Goal: Communication & Community: Ask a question

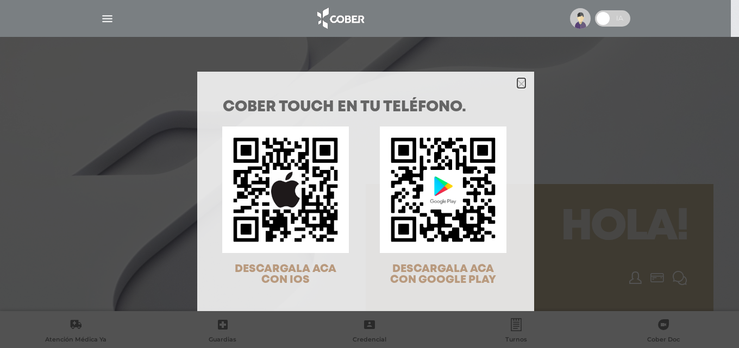
click at [517, 80] on icon "Close" at bounding box center [521, 84] width 8 height 8
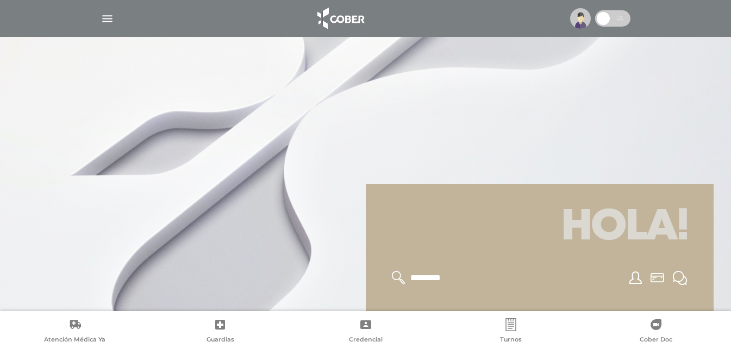
click at [679, 278] on icon at bounding box center [680, 278] width 14 height 14
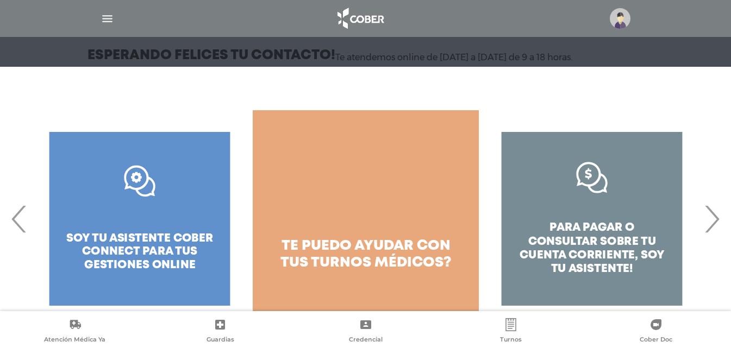
scroll to position [139, 0]
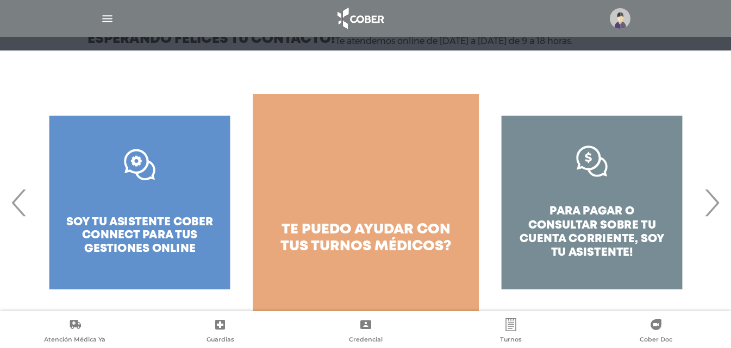
click at [720, 205] on span "›" at bounding box center [711, 202] width 21 height 59
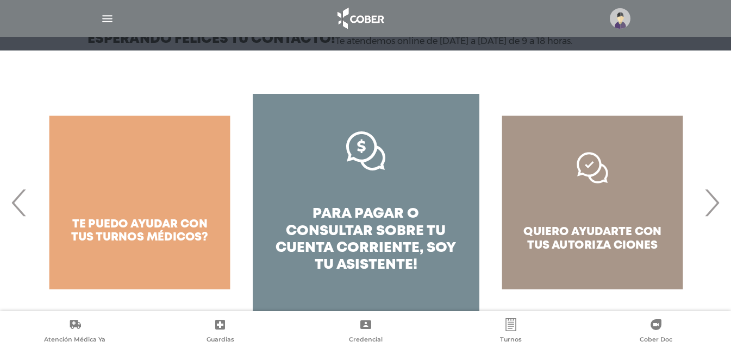
click at [712, 208] on span "›" at bounding box center [711, 202] width 21 height 59
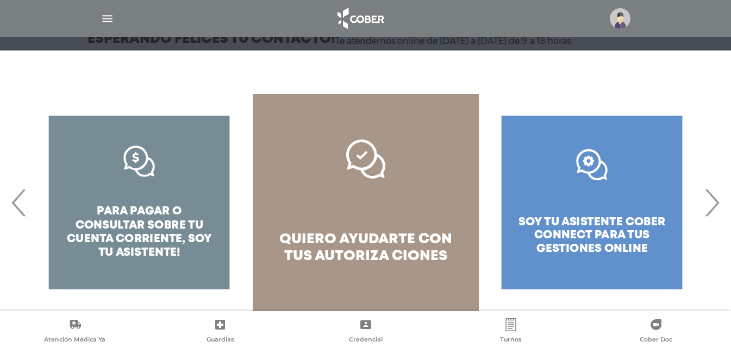
click at [368, 234] on span "quiero ayudarte con tus" at bounding box center [365, 248] width 173 height 30
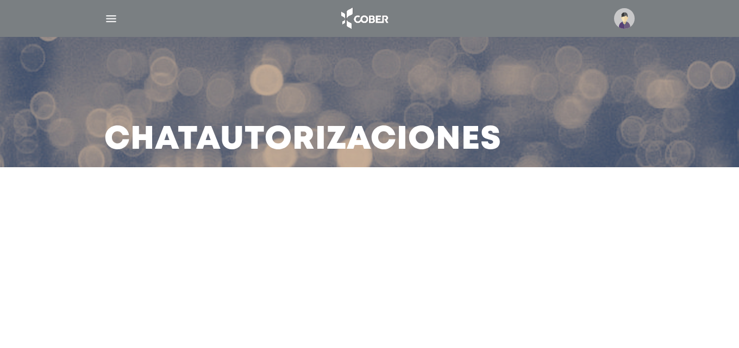
drag, startPoint x: 736, startPoint y: 175, endPoint x: 729, endPoint y: 291, distance: 116.5
click at [729, 291] on html "Cober Touch - Desktop Mobile inicio Mi perfil datos personales" at bounding box center [369, 174] width 739 height 348
click at [700, 236] on main "Chat Autorizaciones" at bounding box center [369, 174] width 739 height 348
click at [620, 22] on img at bounding box center [624, 18] width 21 height 21
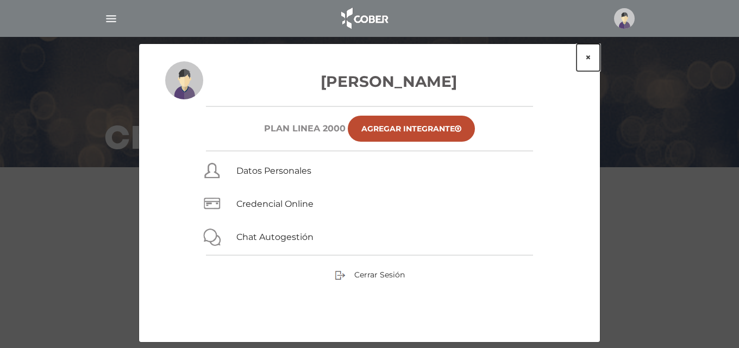
click at [589, 57] on button "×" at bounding box center [588, 57] width 23 height 27
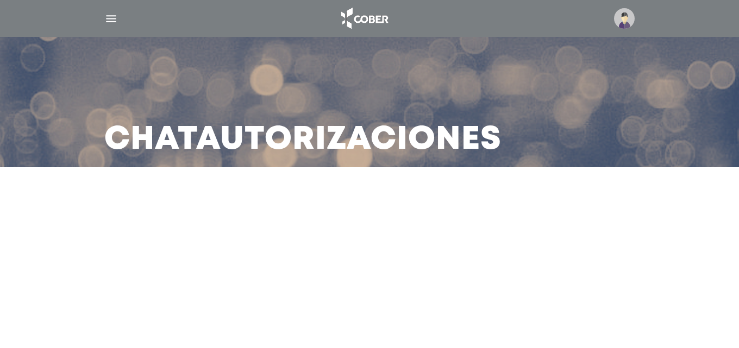
click at [110, 16] on img "button" at bounding box center [111, 19] width 14 height 14
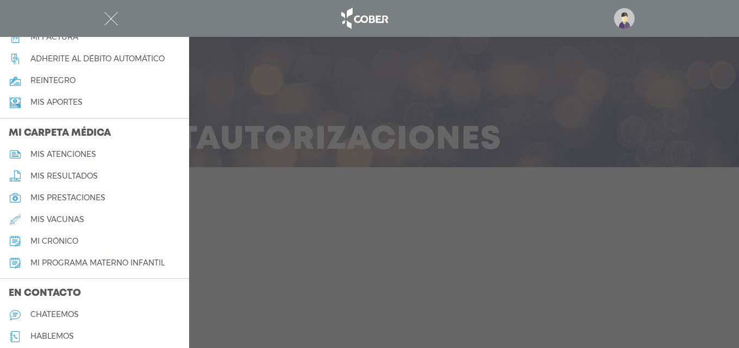
scroll to position [441, 0]
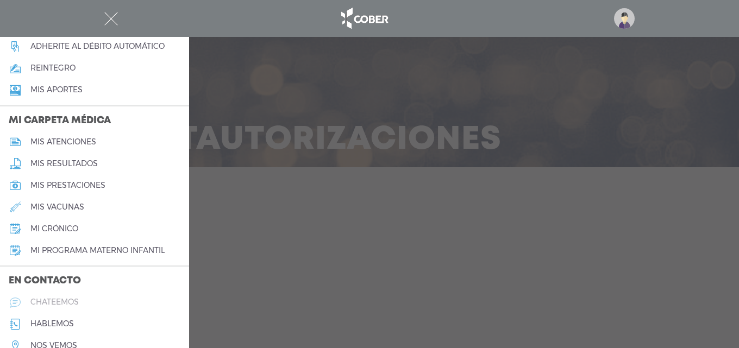
click at [40, 300] on h5 "chateemos" at bounding box center [54, 302] width 48 height 9
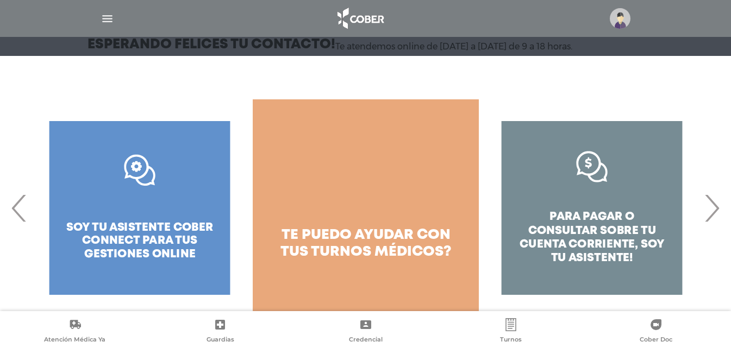
scroll to position [139, 0]
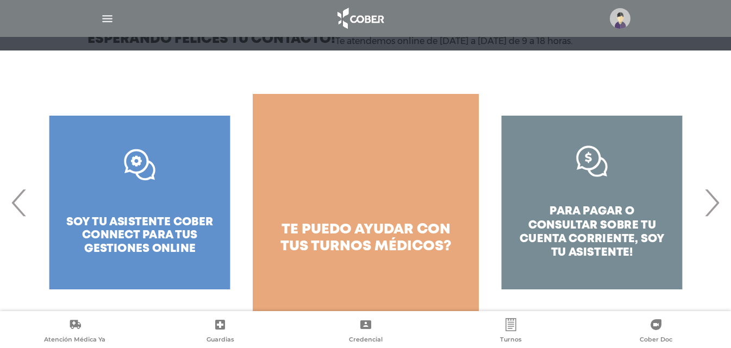
click at [714, 208] on span "›" at bounding box center [711, 202] width 21 height 59
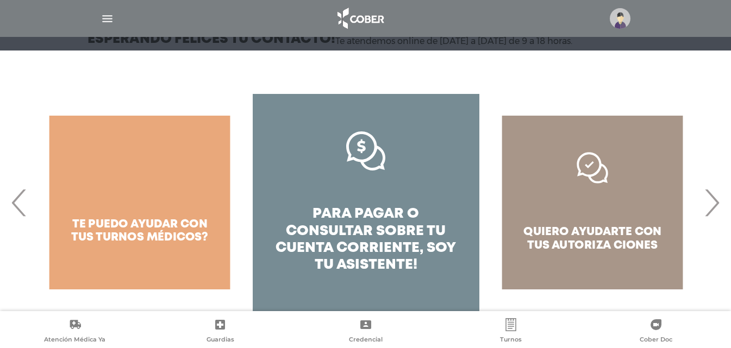
click at [717, 206] on span "›" at bounding box center [711, 202] width 21 height 59
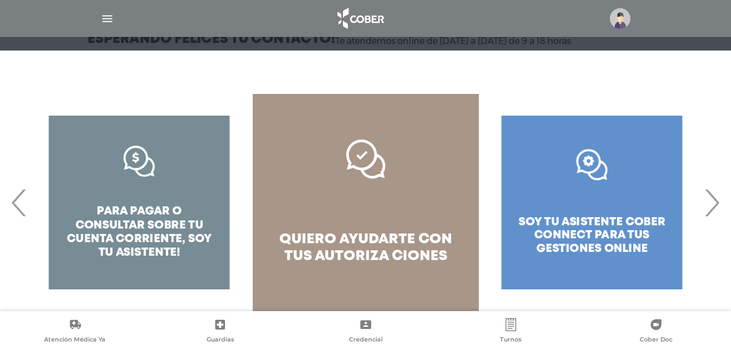
click at [351, 250] on span "autoriza ciones" at bounding box center [381, 256] width 133 height 13
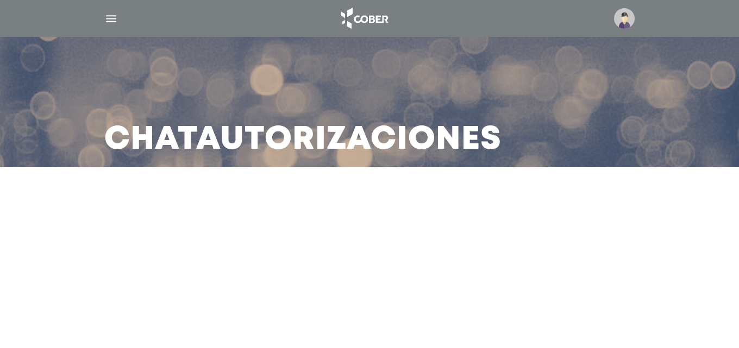
drag, startPoint x: 739, startPoint y: 167, endPoint x: 739, endPoint y: 277, distance: 109.3
click at [731, 277] on main "Chat Autorizaciones" at bounding box center [369, 174] width 739 height 348
click at [594, 248] on main "Chat Autorizaciones" at bounding box center [369, 174] width 739 height 348
click at [626, 24] on img at bounding box center [624, 18] width 21 height 21
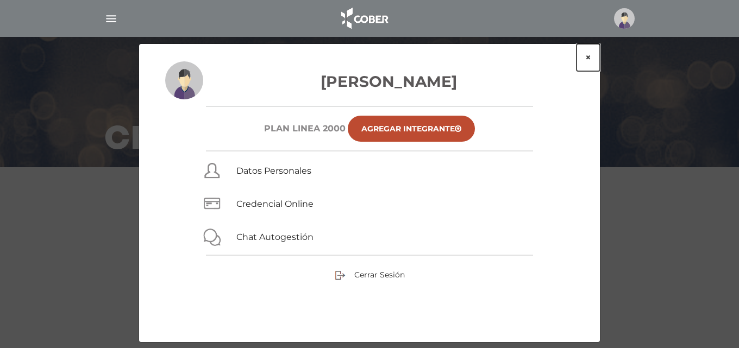
click at [586, 58] on button "×" at bounding box center [588, 57] width 23 height 27
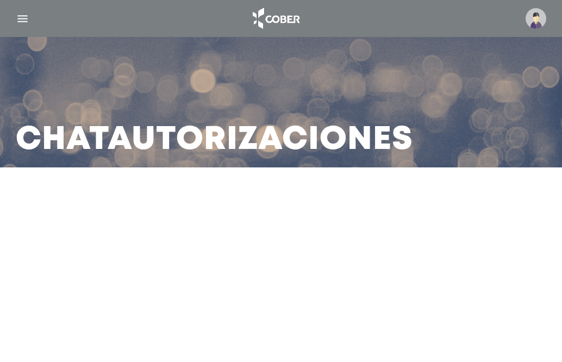
click at [537, 20] on img at bounding box center [536, 18] width 21 height 21
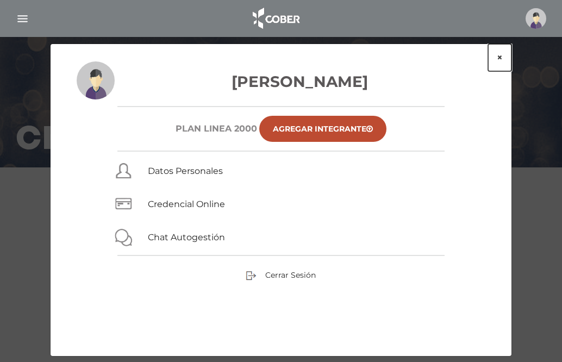
click at [501, 59] on button "×" at bounding box center [499, 57] width 23 height 27
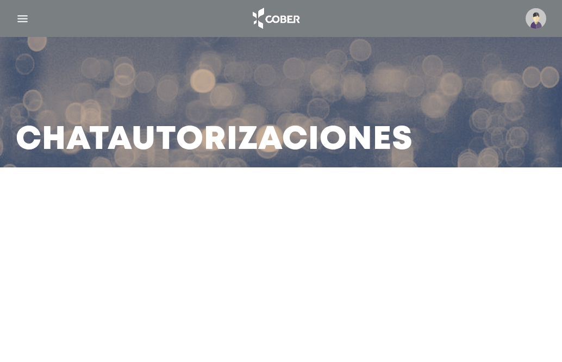
click at [23, 16] on img "button" at bounding box center [23, 19] width 14 height 14
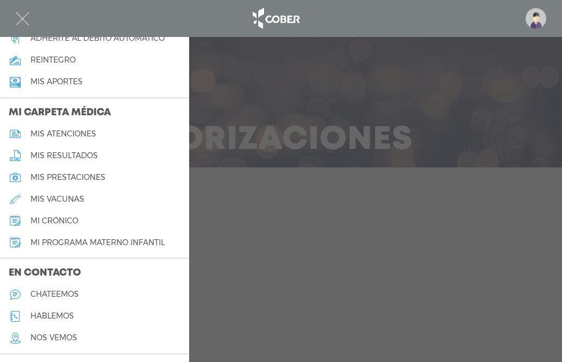
scroll to position [477, 0]
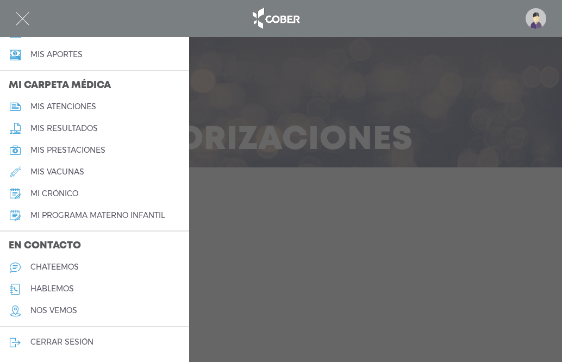
click at [43, 267] on h5 "chateemos" at bounding box center [54, 267] width 48 height 9
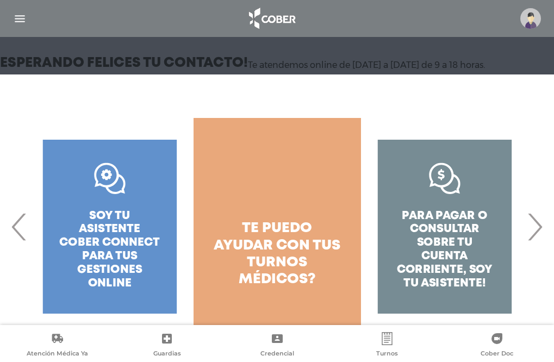
scroll to position [126, 0]
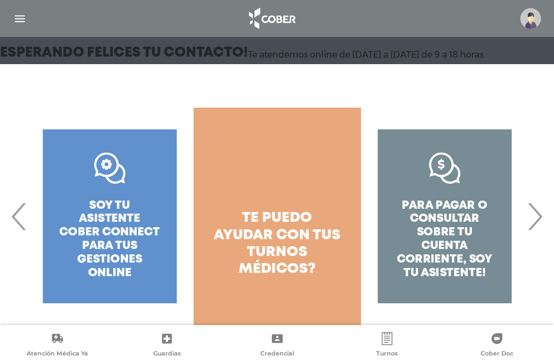
click at [542, 221] on span "›" at bounding box center [534, 216] width 21 height 59
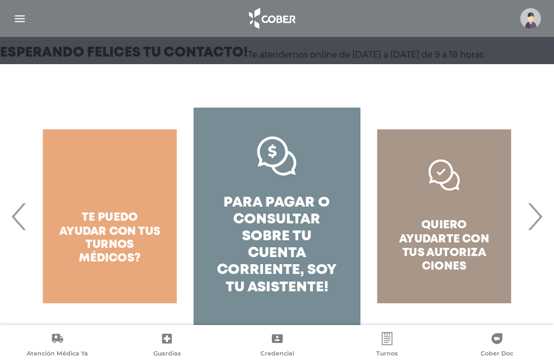
click at [21, 221] on span "‹" at bounding box center [19, 216] width 21 height 59
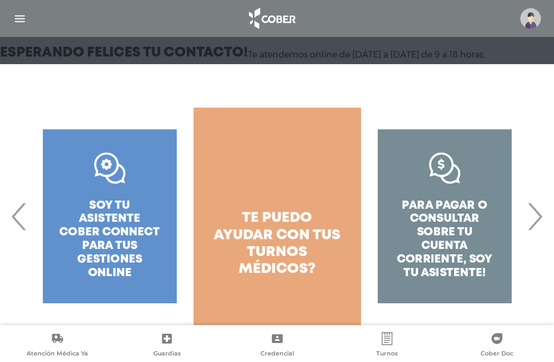
click at [24, 222] on span "‹" at bounding box center [19, 216] width 21 height 59
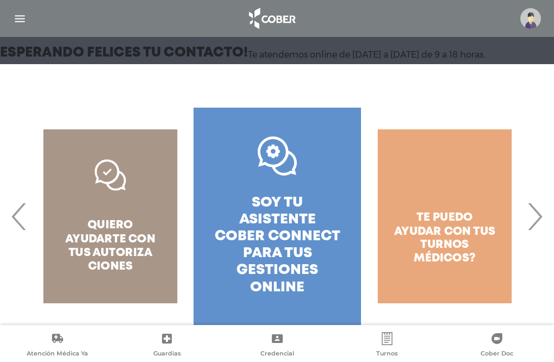
click at [274, 237] on span "soy tu asistente cober connect para tus" at bounding box center [278, 228] width 126 height 64
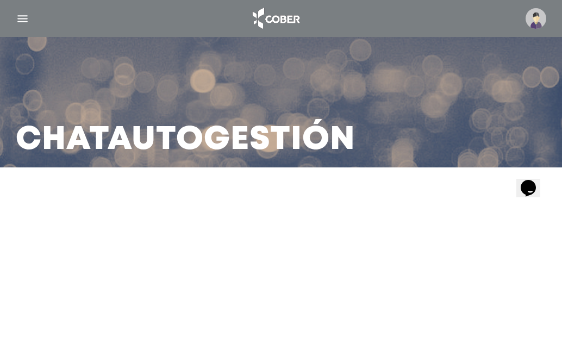
click at [531, 185] on icon "$i18n('chat', 'chat_widget')" at bounding box center [528, 188] width 15 height 16
